Goal: Transaction & Acquisition: Obtain resource

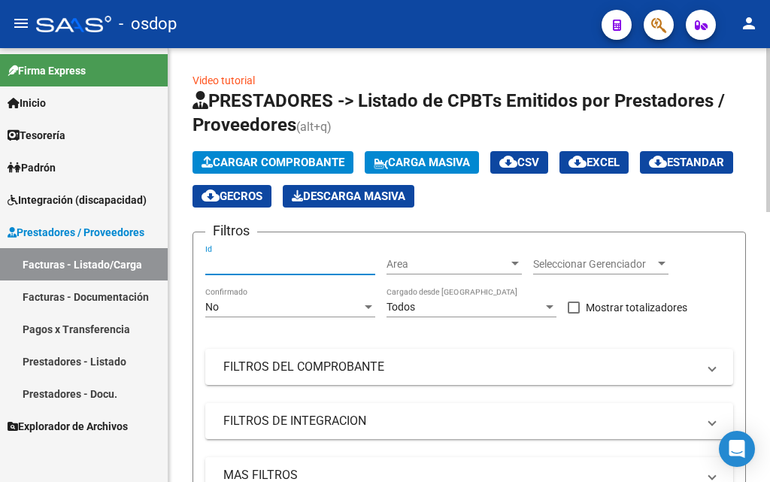
click at [228, 265] on input "Id" at bounding box center [290, 264] width 170 height 13
paste input "243806"
click at [233, 265] on input "243806" at bounding box center [290, 264] width 170 height 13
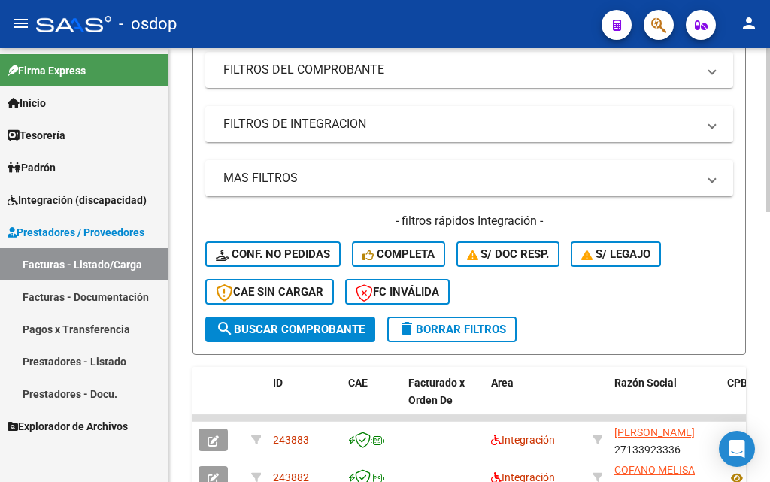
scroll to position [376, 0]
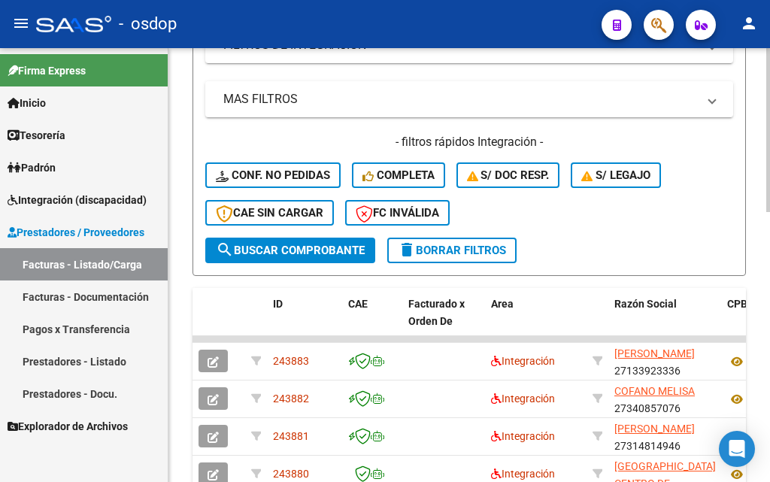
type input "243806"
click at [324, 247] on span "search Buscar Comprobante" at bounding box center [290, 251] width 149 height 14
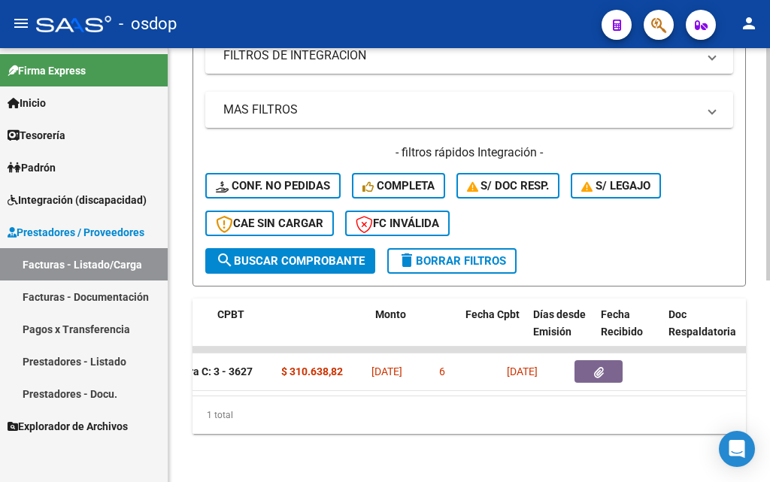
scroll to position [0, 510]
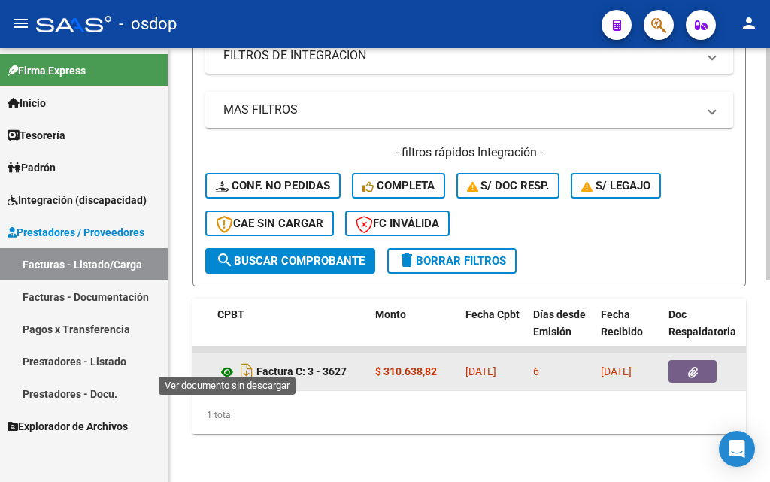
click at [224, 363] on icon at bounding box center [227, 372] width 20 height 18
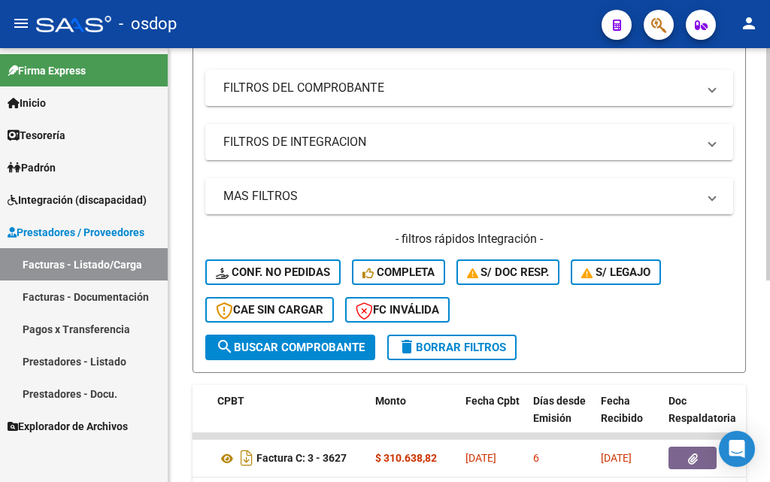
scroll to position [301, 0]
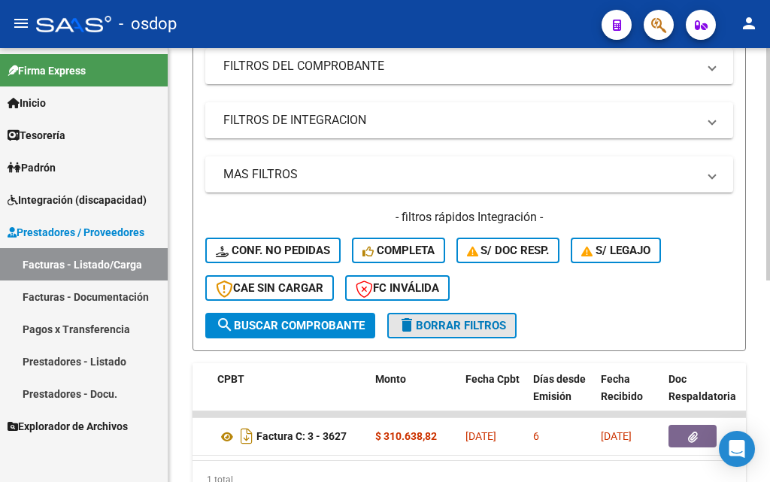
click at [491, 331] on span "delete Borrar Filtros" at bounding box center [452, 326] width 108 height 14
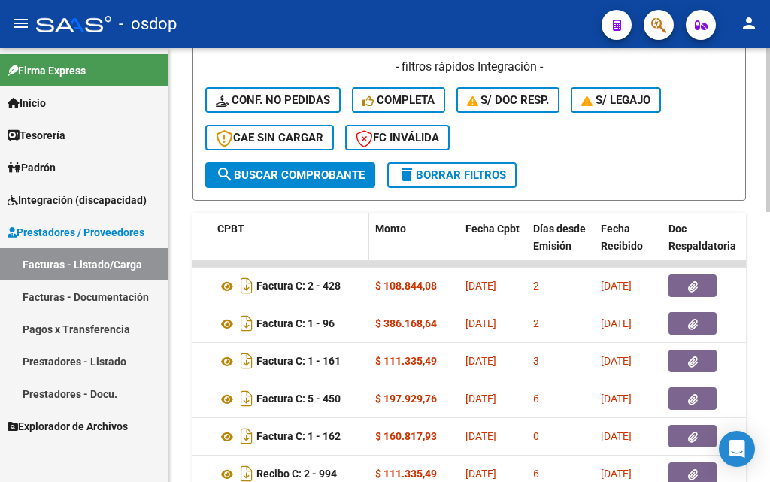
scroll to position [601, 0]
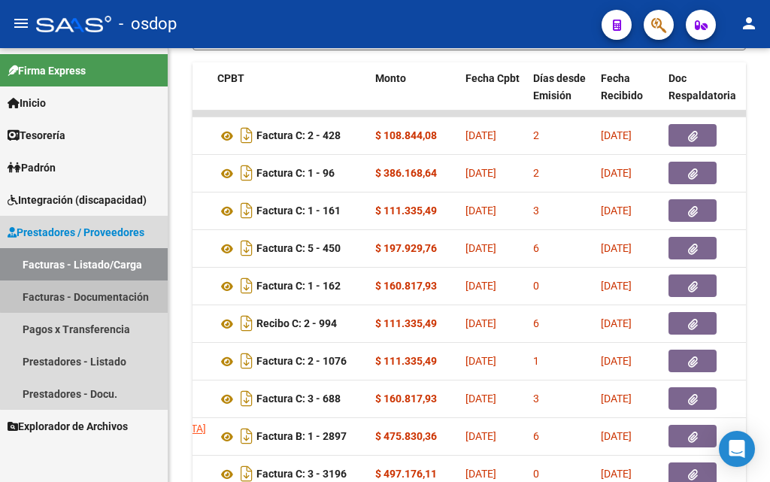
click at [114, 294] on link "Facturas - Documentación" at bounding box center [84, 296] width 168 height 32
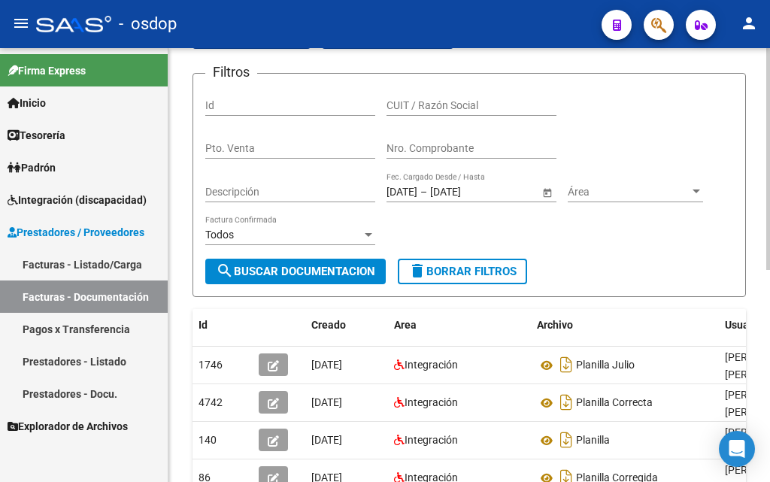
scroll to position [38, 0]
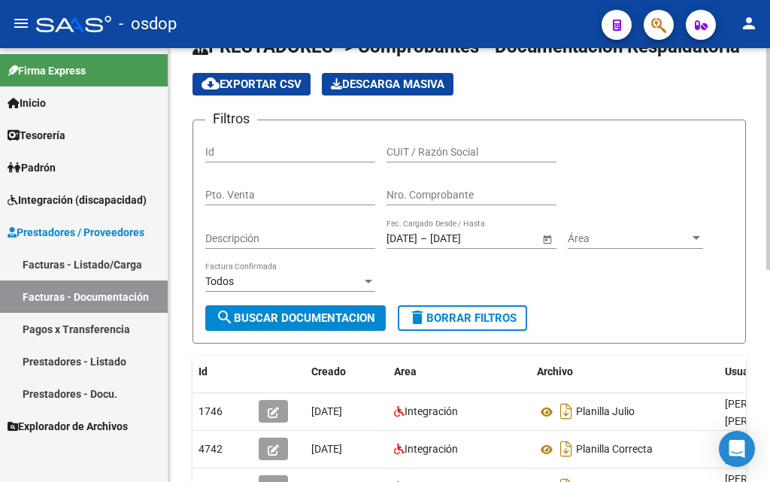
click at [395, 237] on input "07/04/2025" at bounding box center [401, 238] width 31 height 13
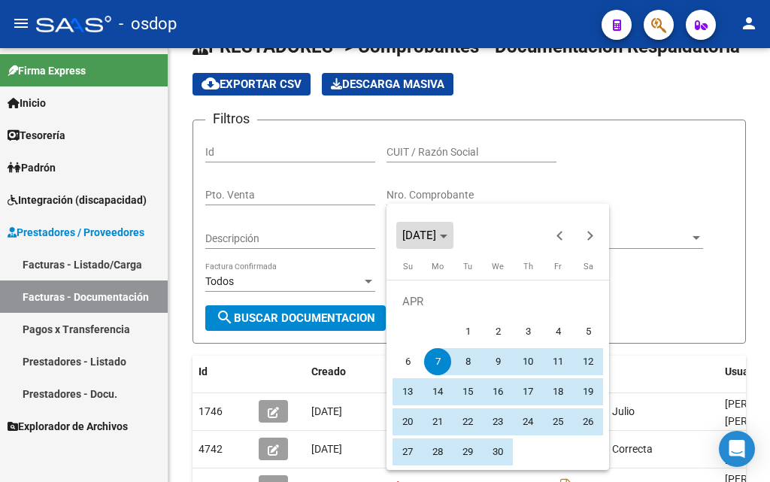
click at [447, 236] on icon "Choose month and year" at bounding box center [444, 236] width 8 height 4
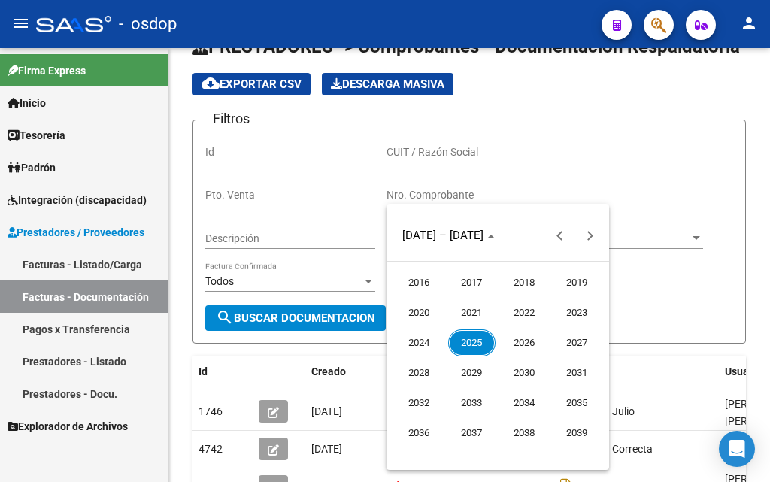
click at [481, 337] on span "2025" at bounding box center [471, 342] width 47 height 27
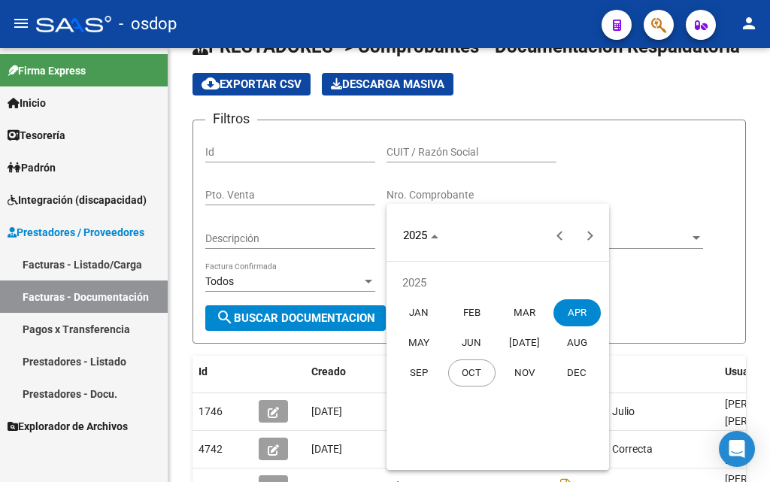
click at [474, 373] on span "OCT" at bounding box center [471, 372] width 47 height 27
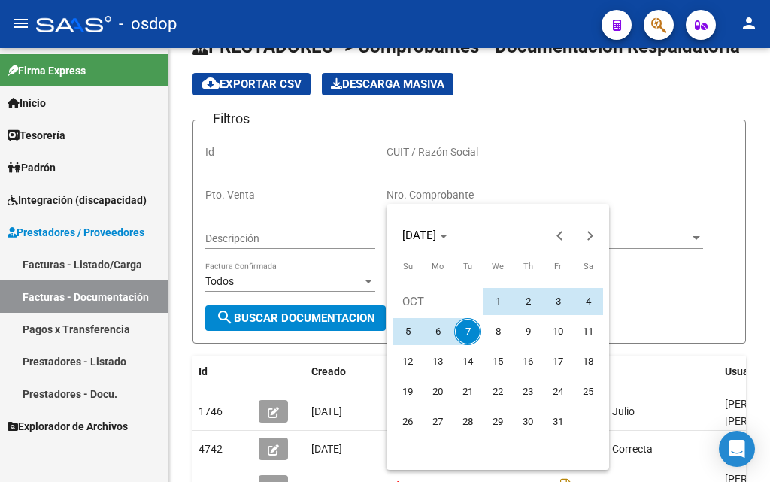
click at [499, 303] on span "1" at bounding box center [497, 301] width 27 height 27
type input "01/10/2025"
click at [464, 337] on span "7" at bounding box center [467, 331] width 27 height 27
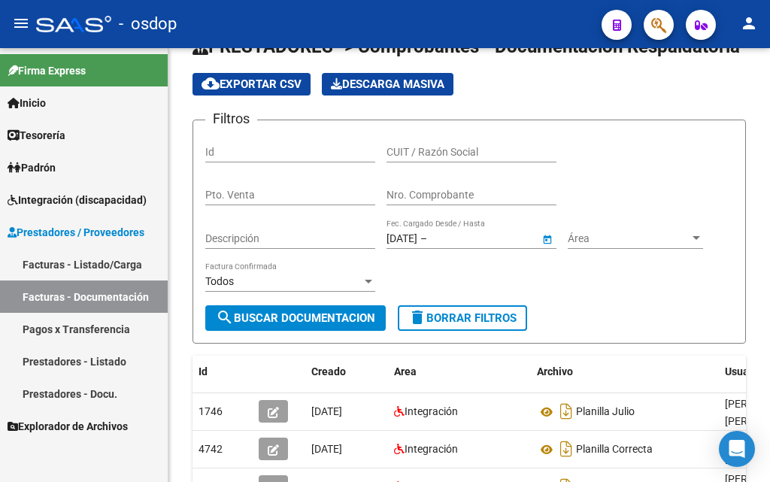
type input "[DATE]"
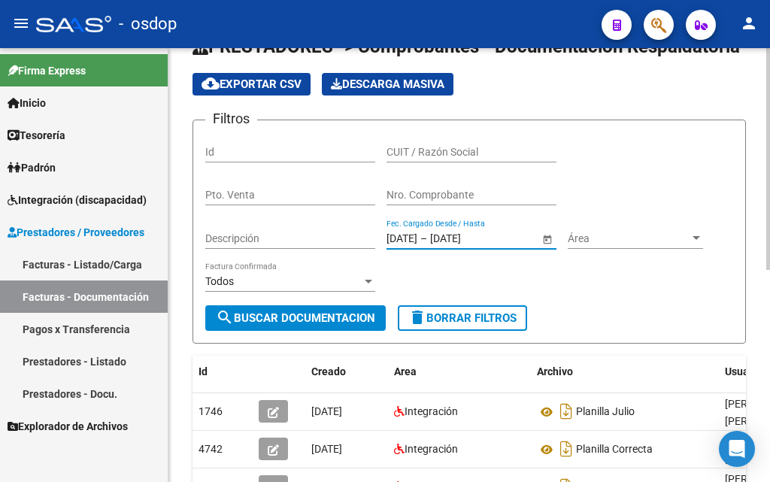
click at [322, 315] on span "search Buscar Documentacion" at bounding box center [295, 318] width 159 height 14
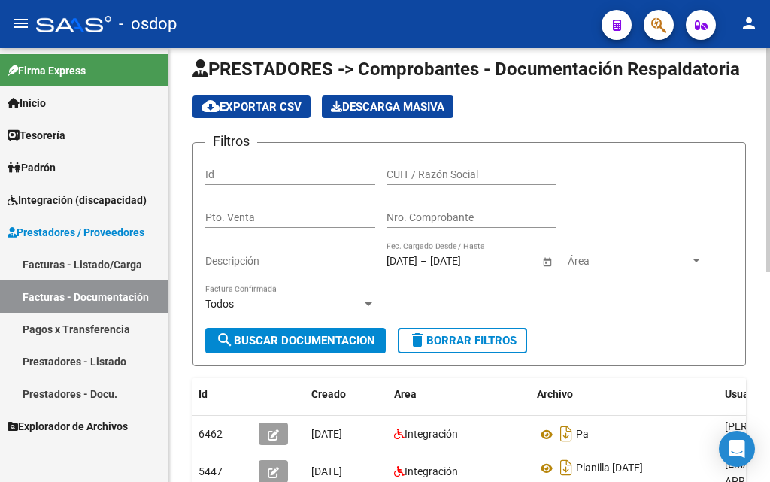
scroll to position [0, 0]
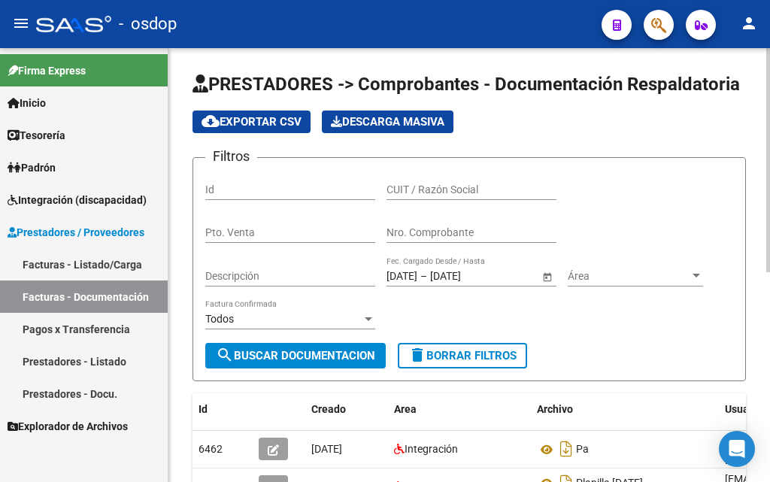
click at [253, 120] on span "cloud_download Exportar CSV" at bounding box center [251, 122] width 100 height 14
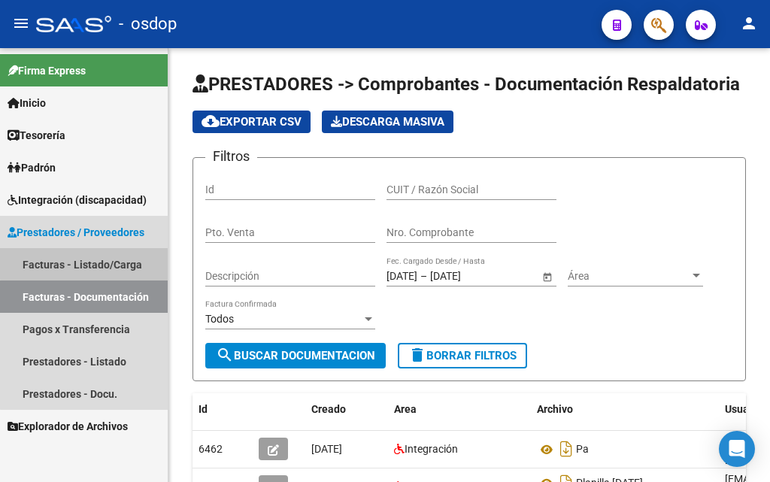
click at [86, 263] on link "Facturas - Listado/Carga" at bounding box center [84, 264] width 168 height 32
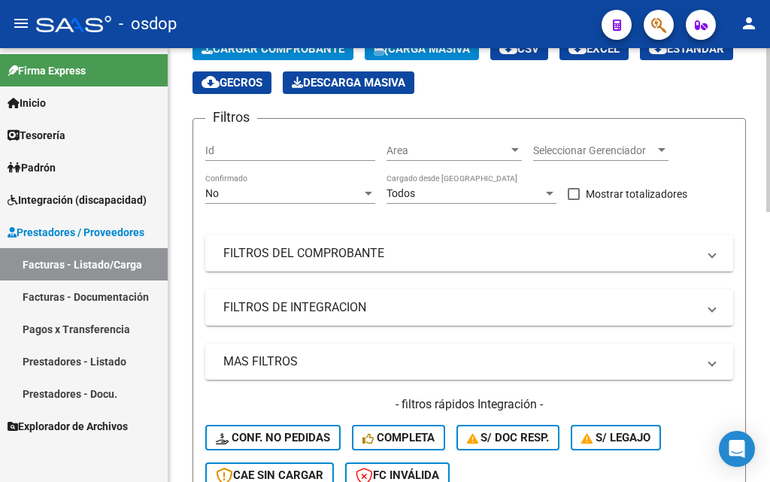
scroll to position [150, 0]
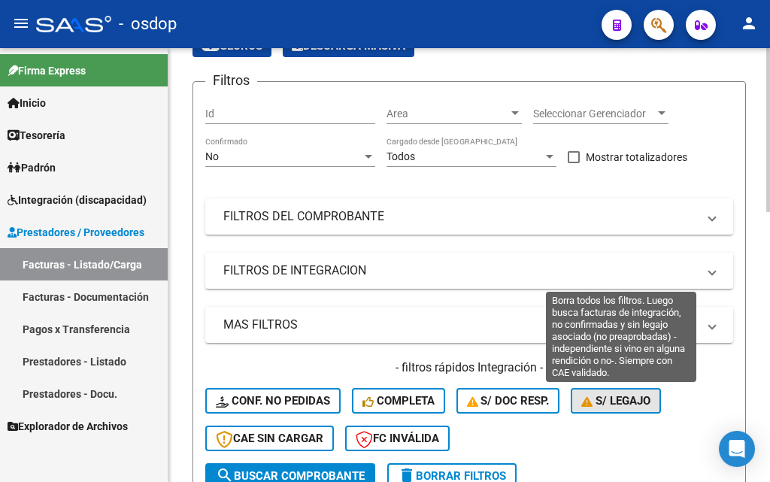
click at [626, 402] on span "S/ legajo" at bounding box center [615, 401] width 69 height 14
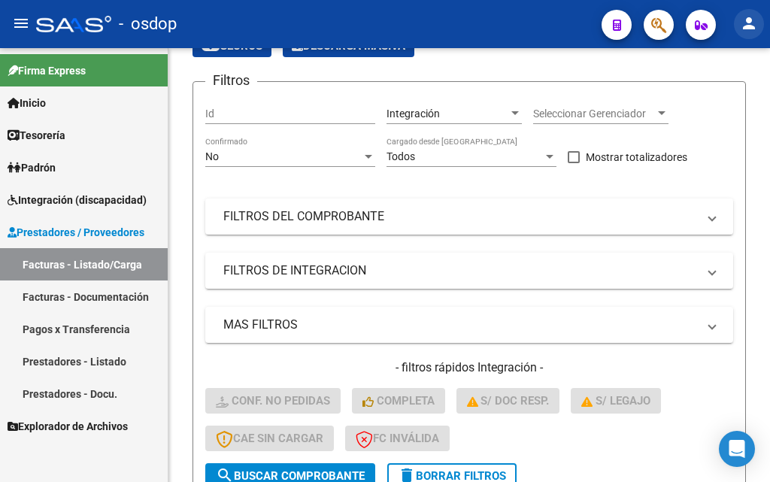
click at [755, 24] on mat-icon "person" at bounding box center [749, 23] width 18 height 18
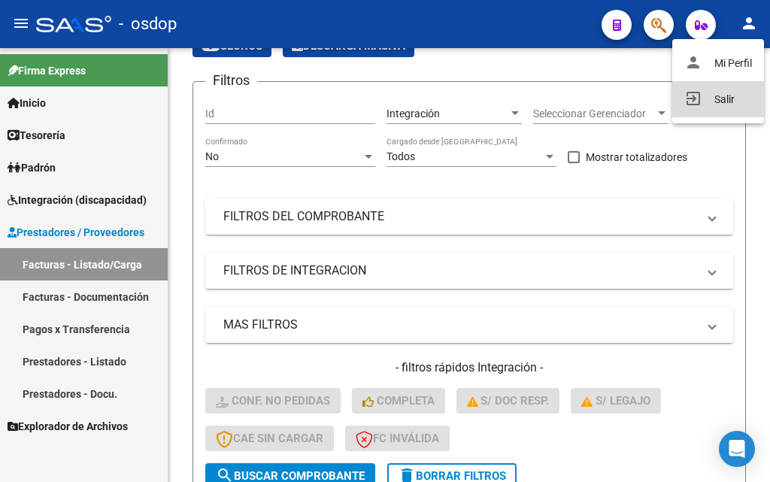
click at [725, 97] on button "exit_to_app Salir" at bounding box center [718, 99] width 92 height 36
